Goal: Book appointment/travel/reservation

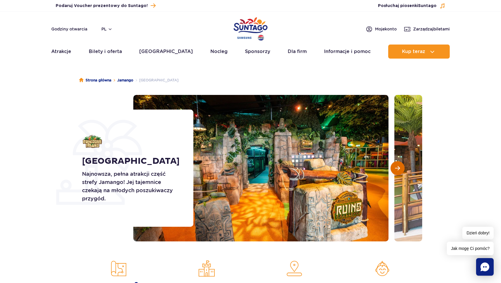
click at [396, 171] on button "Następny slajd" at bounding box center [397, 168] width 14 height 14
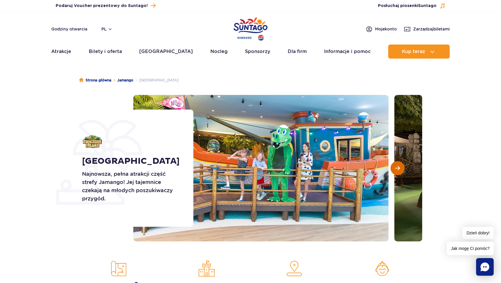
click at [396, 171] on button "Następny slajd" at bounding box center [397, 168] width 14 height 14
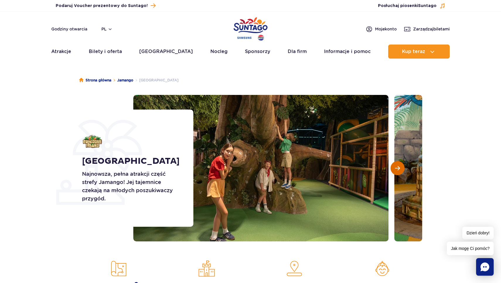
click at [396, 171] on button "Następny slajd" at bounding box center [397, 168] width 14 height 14
click at [397, 169] on span "Następny slajd" at bounding box center [397, 167] width 5 height 5
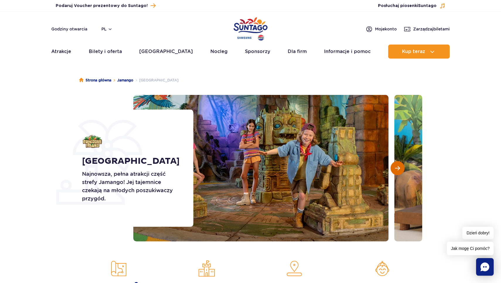
click at [397, 169] on span "Następny slajd" at bounding box center [397, 167] width 5 height 5
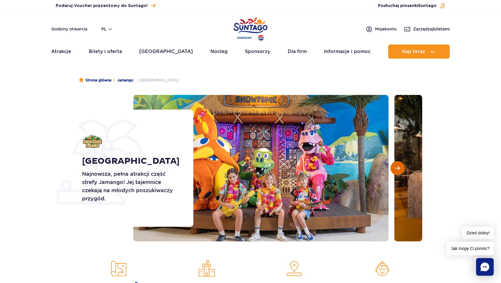
click at [397, 169] on span "Następny slajd" at bounding box center [397, 167] width 5 height 5
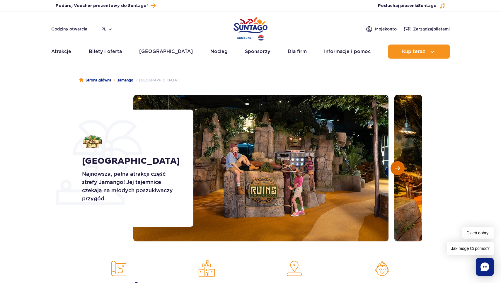
click at [397, 169] on span "Następny slajd" at bounding box center [397, 167] width 5 height 5
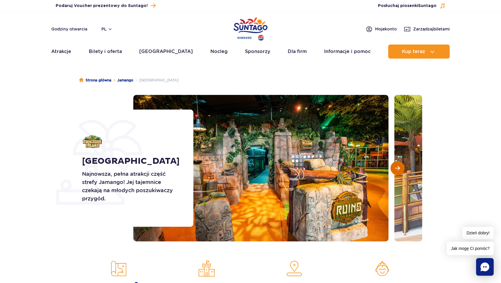
click at [397, 169] on span "Następny slajd" at bounding box center [397, 167] width 5 height 5
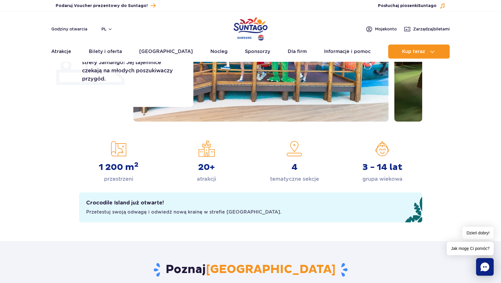
scroll to position [168, 0]
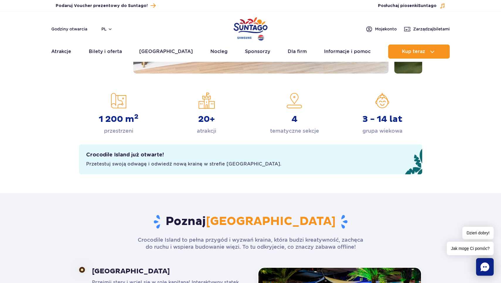
click at [131, 156] on h2 "Crocodile Island już otwarte!" at bounding box center [125, 154] width 78 height 7
click at [131, 163] on div "Przetestuj swoją odwagę i odwiedź nową krainę w strefie Jamango." at bounding box center [183, 164] width 195 height 6
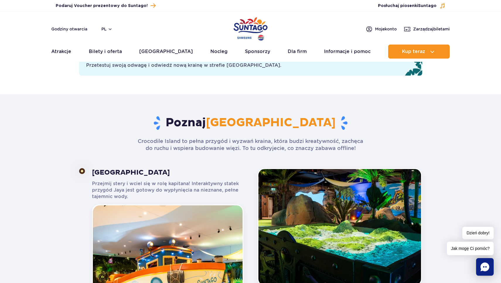
scroll to position [356, 0]
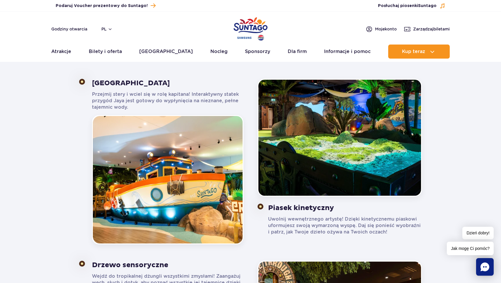
click at [395, 197] on div "Piasek kinetyczny Uwolnij wewnętrznego artystę! Dzięki kinetycznemu piaskowi uf…" at bounding box center [339, 161] width 164 height 165
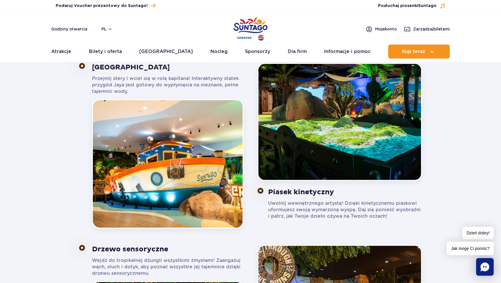
scroll to position [260, 0]
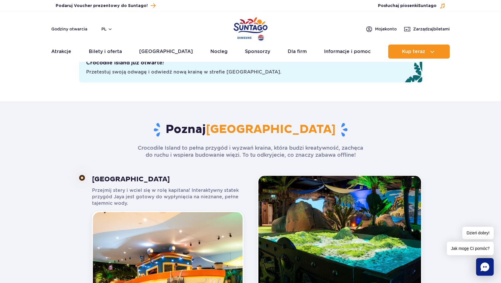
click at [243, 27] on img "Park of Poland" at bounding box center [250, 29] width 34 height 27
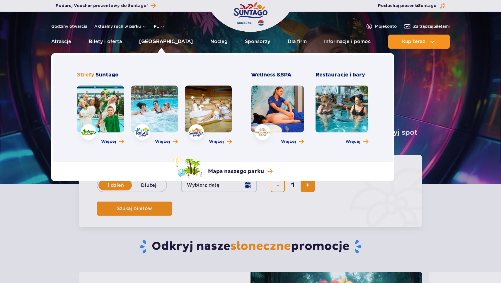
click at [163, 44] on link "[GEOGRAPHIC_DATA]" at bounding box center [166, 42] width 54 height 14
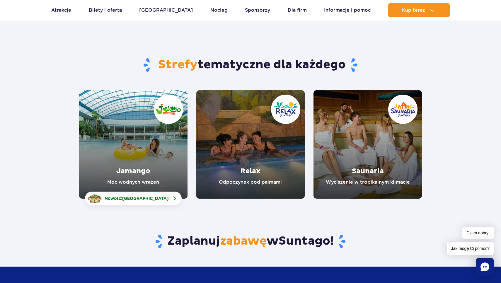
scroll to position [32, 0]
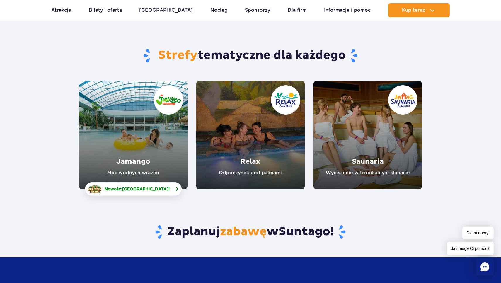
click at [149, 187] on span "Nowość: Crocodile Island !" at bounding box center [137, 189] width 65 height 6
click at [358, 124] on link "Saunaria" at bounding box center [367, 135] width 108 height 108
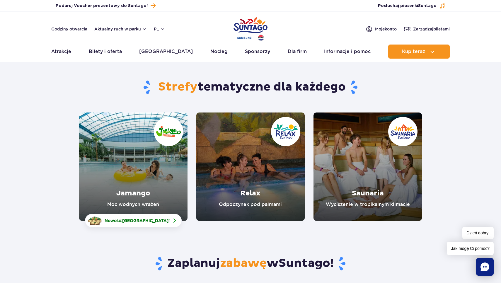
scroll to position [0, 0]
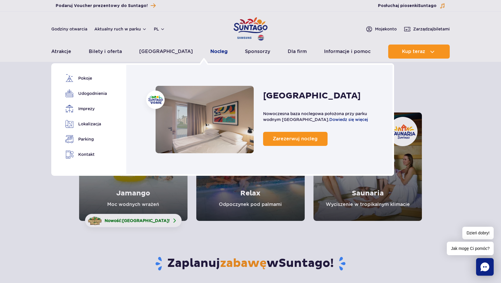
click at [210, 54] on link "Nocleg" at bounding box center [218, 52] width 17 height 14
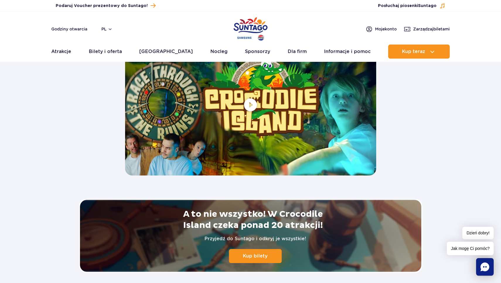
scroll to position [1333, 0]
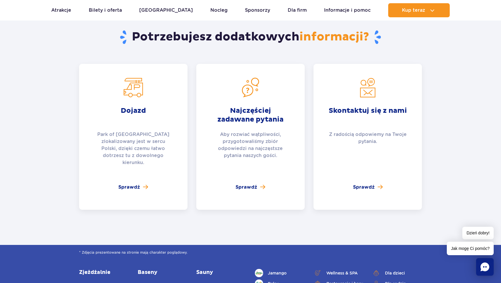
scroll to position [1211, 0]
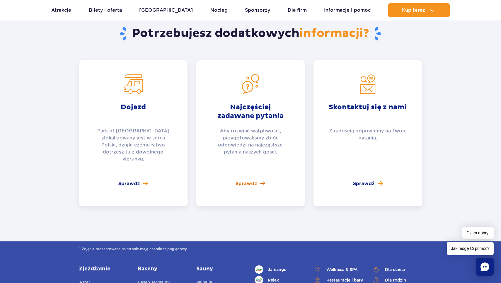
click at [256, 180] on span "Sprawdź" at bounding box center [246, 183] width 22 height 7
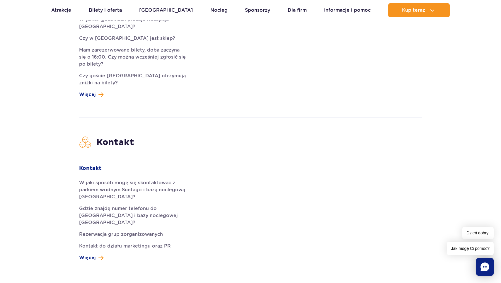
scroll to position [1644, 0]
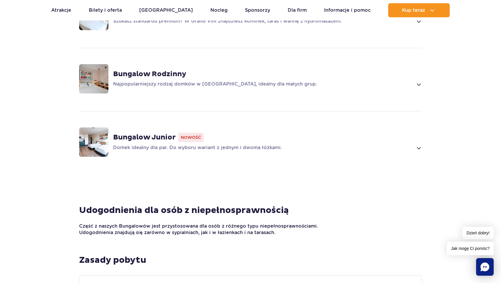
scroll to position [431, 0]
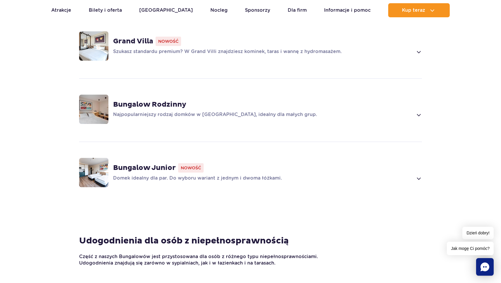
click at [193, 112] on div "Bungalow Rodzinny Najpopularniejszy rodzaj domków w Suntago Village, idealny dl…" at bounding box center [250, 109] width 375 height 62
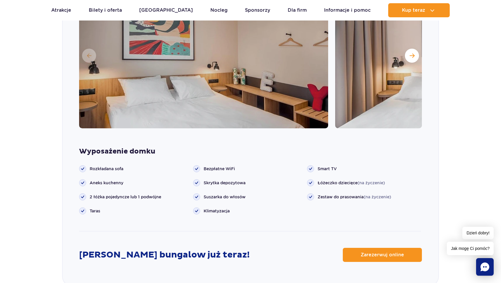
scroll to position [638, 0]
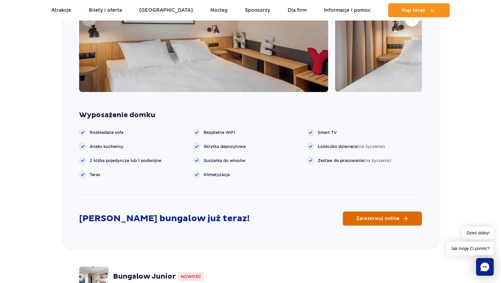
click at [405, 211] on link "Zarezerwuj online" at bounding box center [382, 218] width 79 height 14
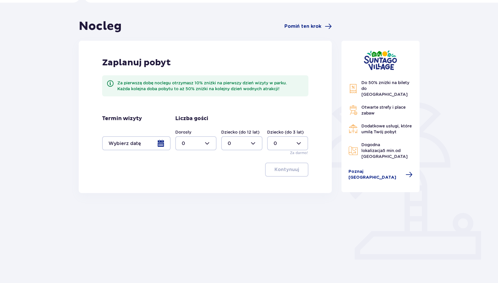
scroll to position [42, 0]
click at [206, 141] on div at bounding box center [195, 144] width 41 height 14
click at [191, 170] on span "1" at bounding box center [196, 174] width 40 height 12
type input "1"
click at [156, 138] on div at bounding box center [136, 144] width 69 height 14
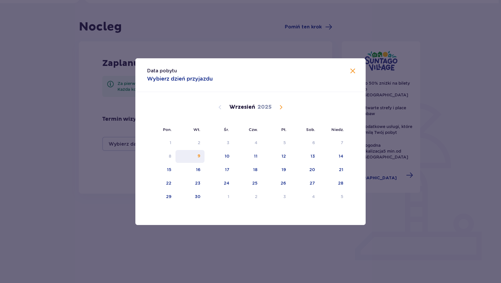
click at [198, 155] on div "9" at bounding box center [198, 156] width 3 height 6
click at [219, 155] on div "10" at bounding box center [218, 156] width 29 height 13
type input "09.09.25 - 10.09.25"
type input "0"
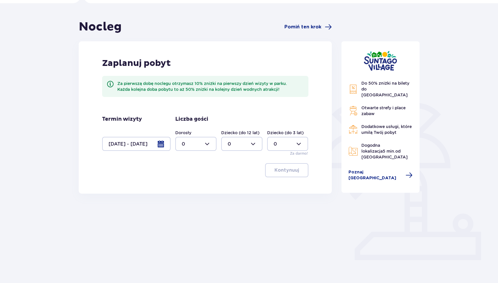
click at [174, 143] on div "Termin wizyty 09.09.25 - 10.09.25 Liczba gości Dorosły 0 Dziecko (do 12 lat) 0 …" at bounding box center [205, 136] width 206 height 40
click at [158, 143] on div at bounding box center [136, 144] width 69 height 14
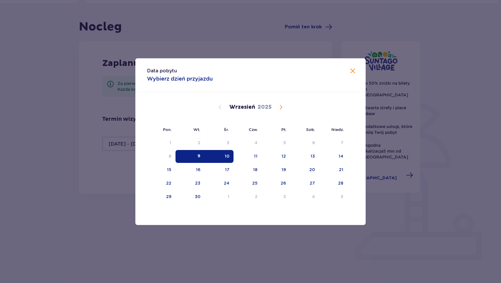
click at [222, 156] on div "10" at bounding box center [218, 156] width 29 height 13
click at [250, 162] on div "11" at bounding box center [247, 156] width 28 height 13
type input "10.09.25 - 11.09.25"
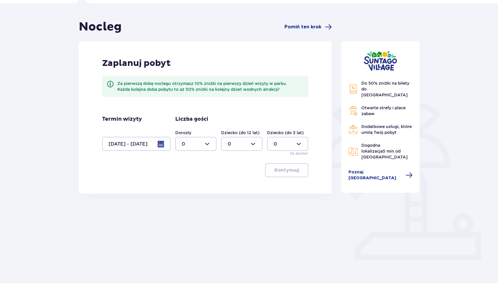
click at [207, 148] on div at bounding box center [195, 144] width 41 height 14
click at [190, 172] on div "1" at bounding box center [196, 174] width 28 height 6
type input "1"
click at [305, 170] on button "Kontynuuj" at bounding box center [286, 170] width 43 height 14
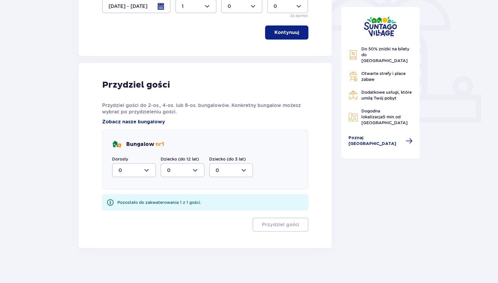
scroll to position [180, 0]
click at [140, 166] on div at bounding box center [134, 170] width 44 height 14
click at [129, 201] on div "1" at bounding box center [134, 200] width 31 height 6
type input "1"
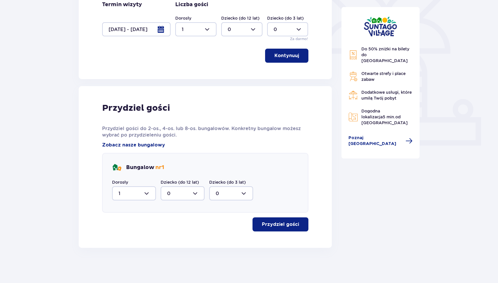
click at [286, 231] on button "Przydziel gości" at bounding box center [281, 224] width 56 height 14
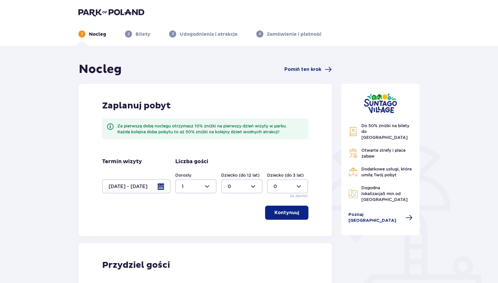
scroll to position [0, 0]
click at [97, 11] on img at bounding box center [111, 12] width 66 height 8
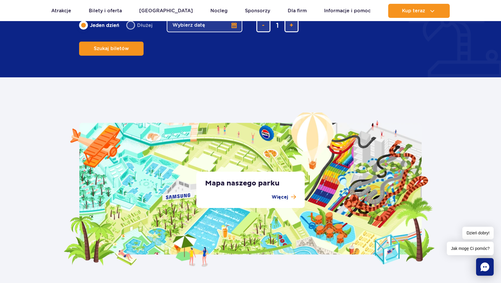
scroll to position [1075, 0]
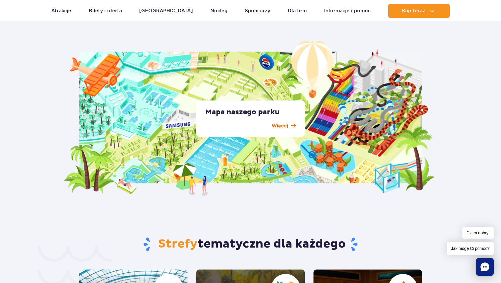
click at [286, 124] on p "Więcej" at bounding box center [279, 125] width 16 height 7
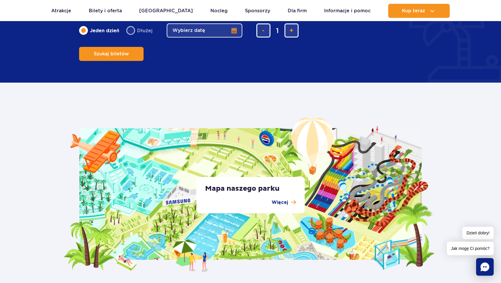
scroll to position [729, 0]
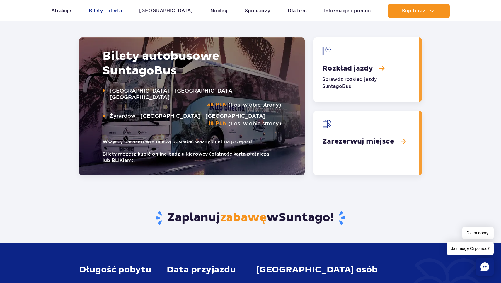
click at [109, 14] on link "Bilety i oferta" at bounding box center [105, 11] width 33 height 14
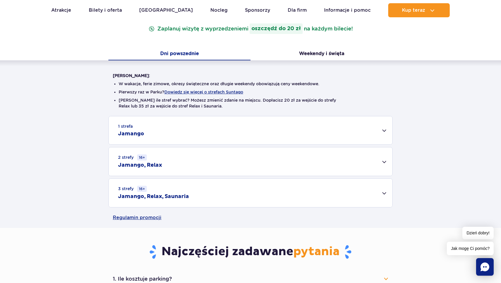
scroll to position [81, 0]
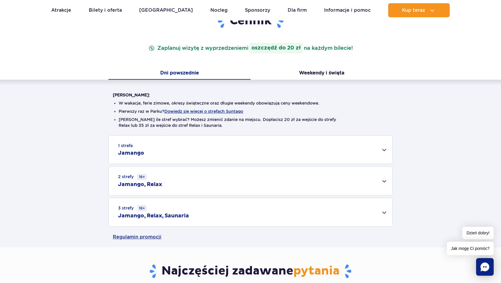
click at [259, 152] on div "1 strefa Jamango" at bounding box center [250, 150] width 283 height 28
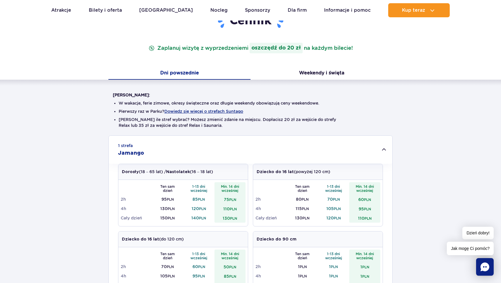
click at [259, 152] on div "1 strefa Jamango" at bounding box center [250, 150] width 283 height 28
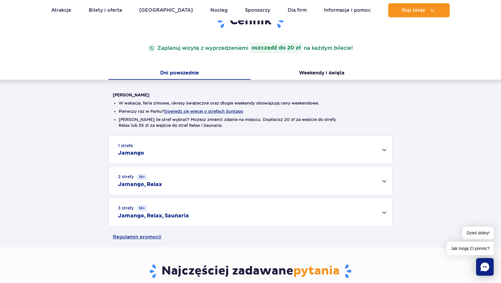
click at [268, 219] on div "3 strefy 16+ Jamango, Relax, Saunaria" at bounding box center [250, 212] width 283 height 28
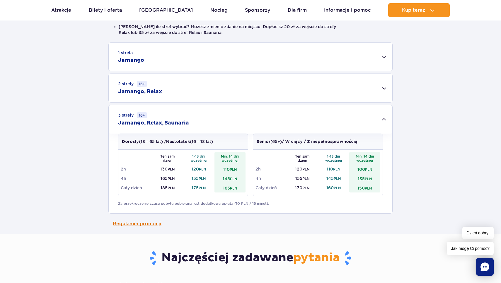
scroll to position [173, 0]
